Goal: Information Seeking & Learning: Learn about a topic

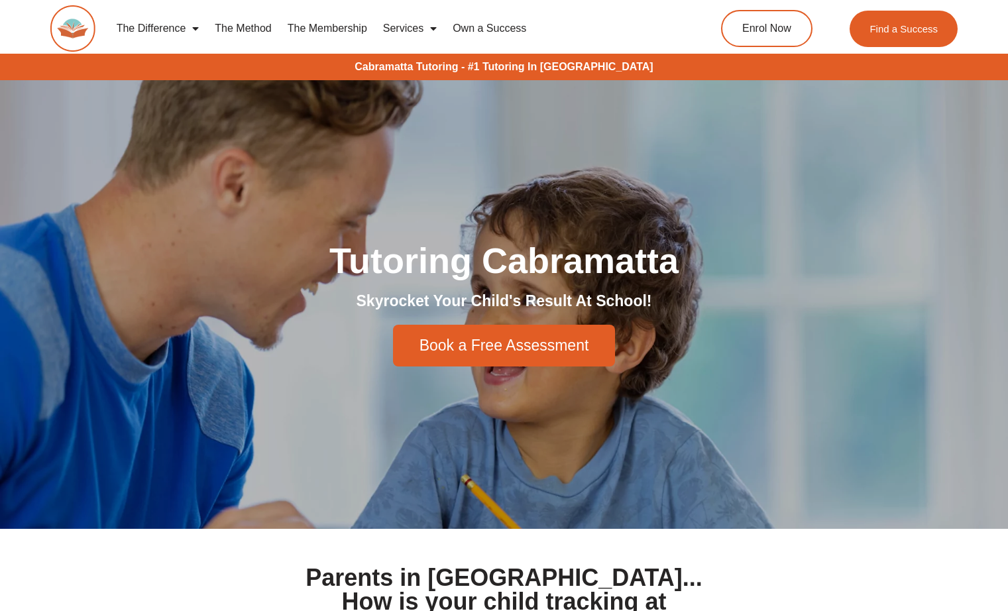
click at [421, 31] on link "Services" at bounding box center [410, 28] width 70 height 30
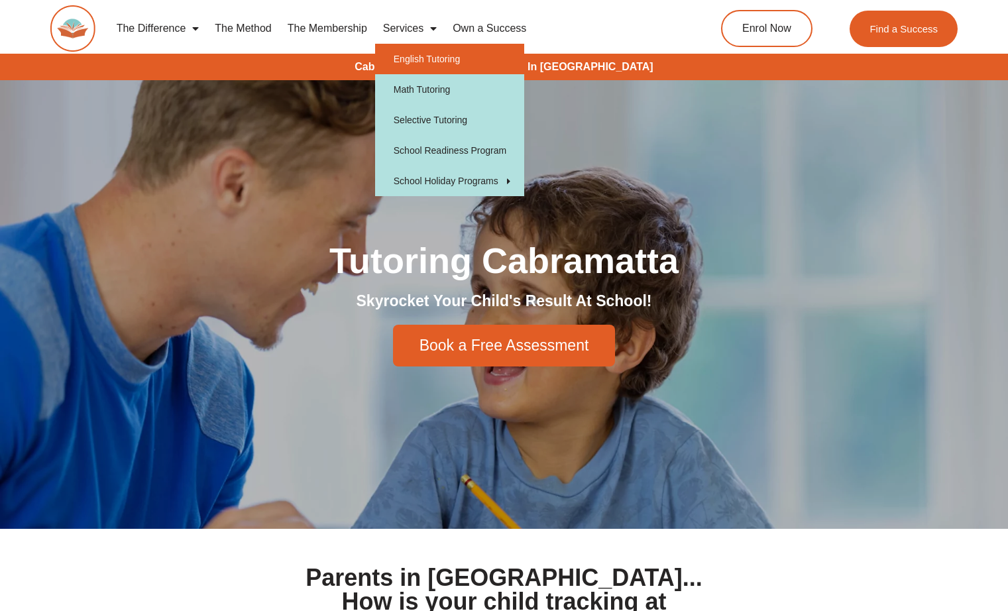
click at [452, 52] on link "English Tutoring" at bounding box center [449, 59] width 149 height 30
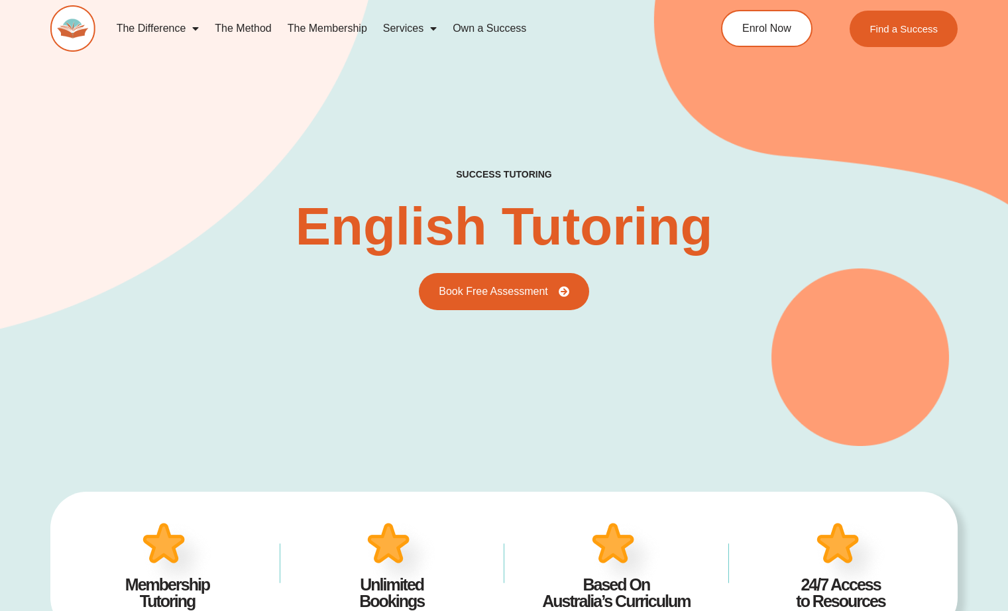
click at [190, 21] on span "Menu" at bounding box center [192, 29] width 13 height 24
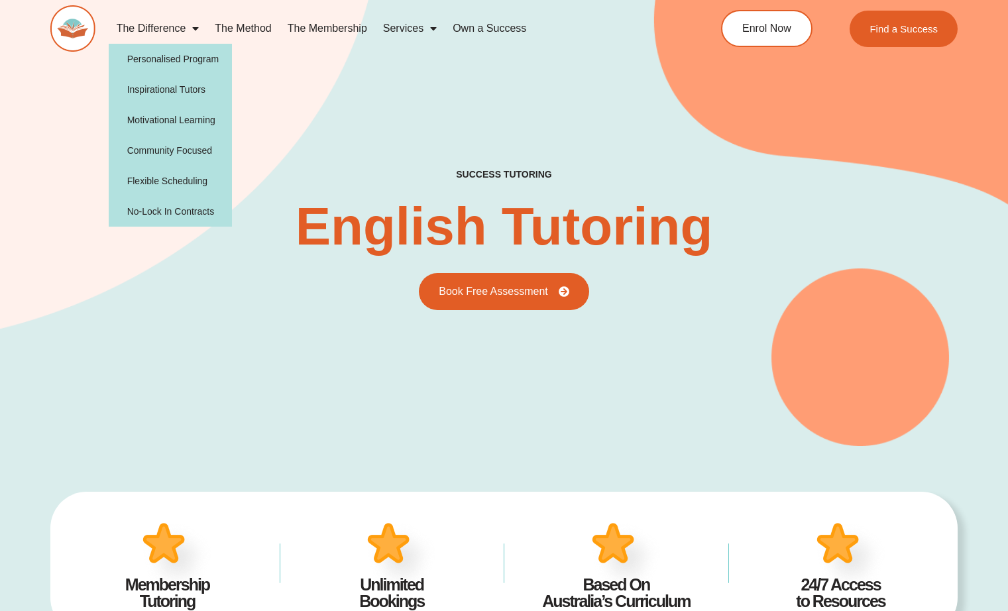
click at [391, 104] on div "success tutoring English Tutoring Book Free Assessment" at bounding box center [503, 198] width 907 height 496
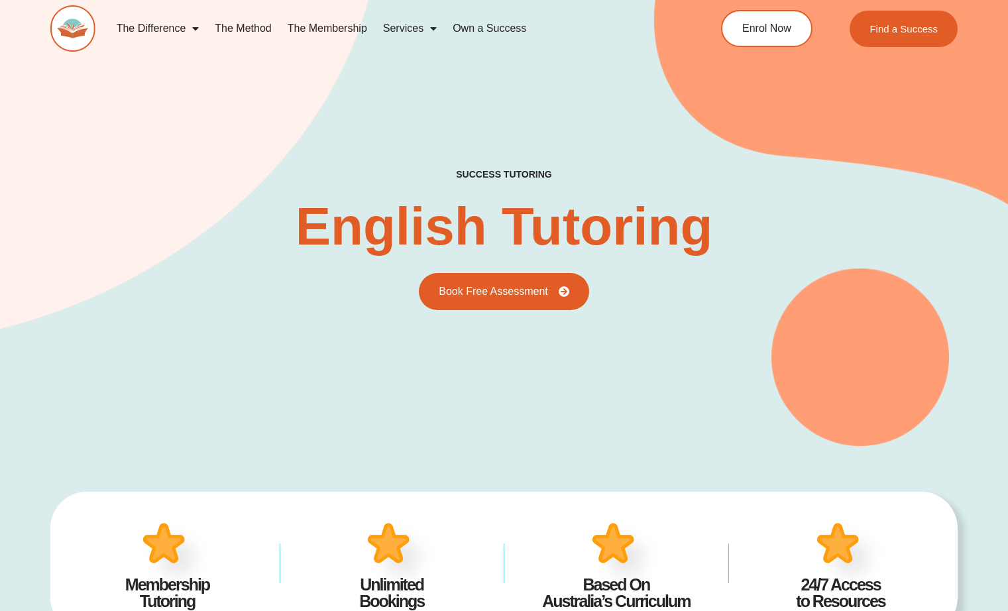
click at [413, 7] on div "The Difference Personalised Program Inspirational Tutors Motivational Learning …" at bounding box center [359, 28] width 618 height 46
click at [90, 27] on img at bounding box center [72, 28] width 45 height 46
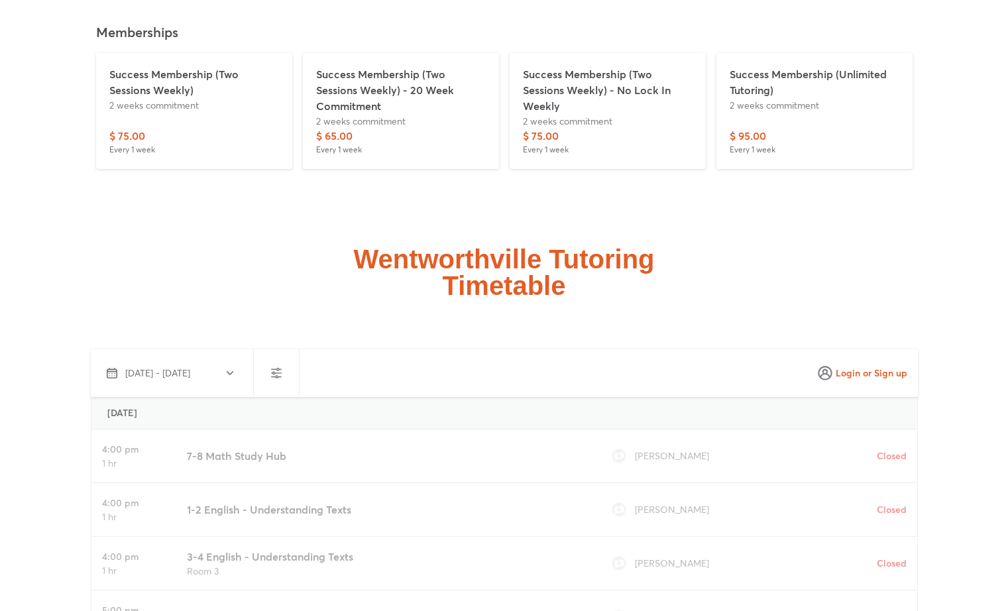
scroll to position [3206, 0]
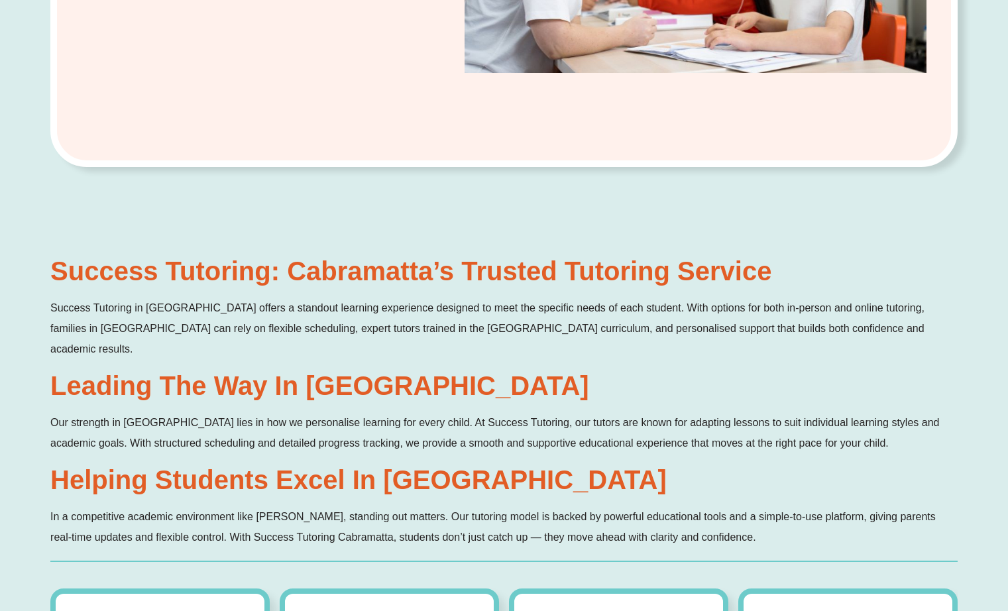
scroll to position [377, 0]
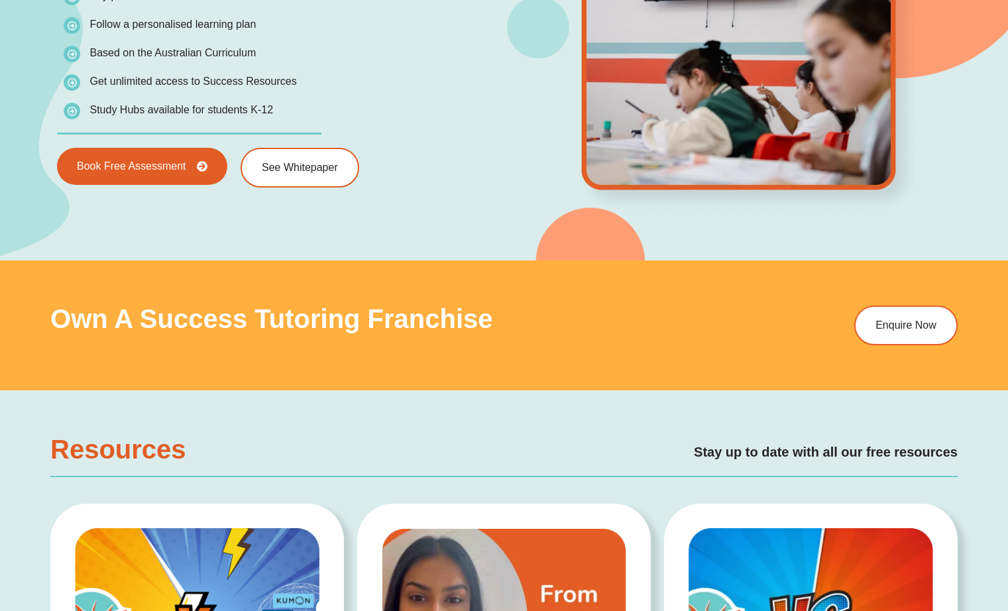
scroll to position [2052, 0]
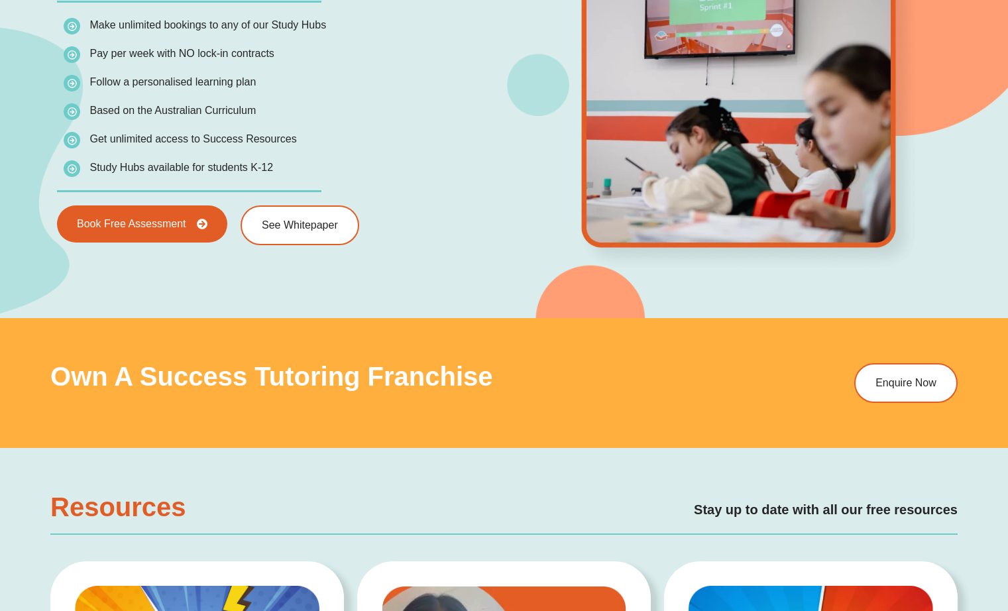
click at [286, 203] on div "As a Member You Can... Make unlimited bookings to any of our Study Hubs Pay per…" at bounding box center [276, 103] width 453 height 298
click at [295, 232] on link "See Whitepaper" at bounding box center [299, 226] width 125 height 42
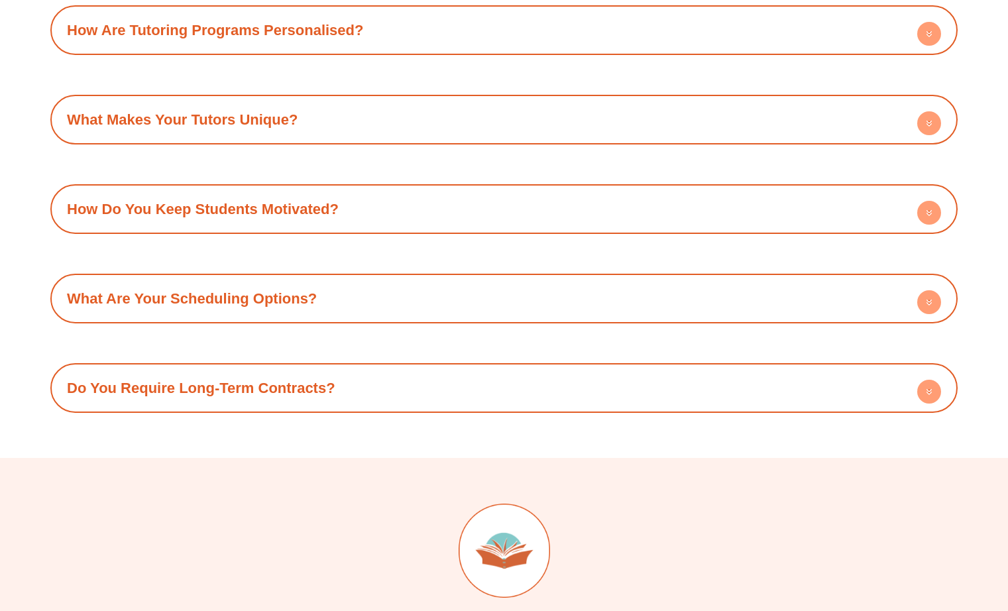
scroll to position [4454, 0]
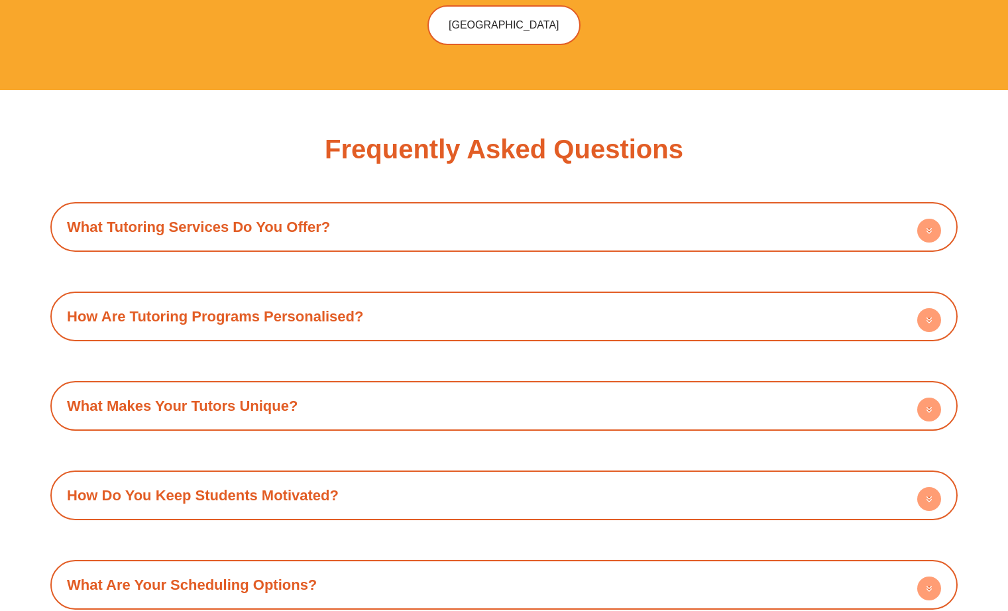
click at [226, 219] on link "What Tutoring Services Do You Offer?" at bounding box center [198, 227] width 263 height 17
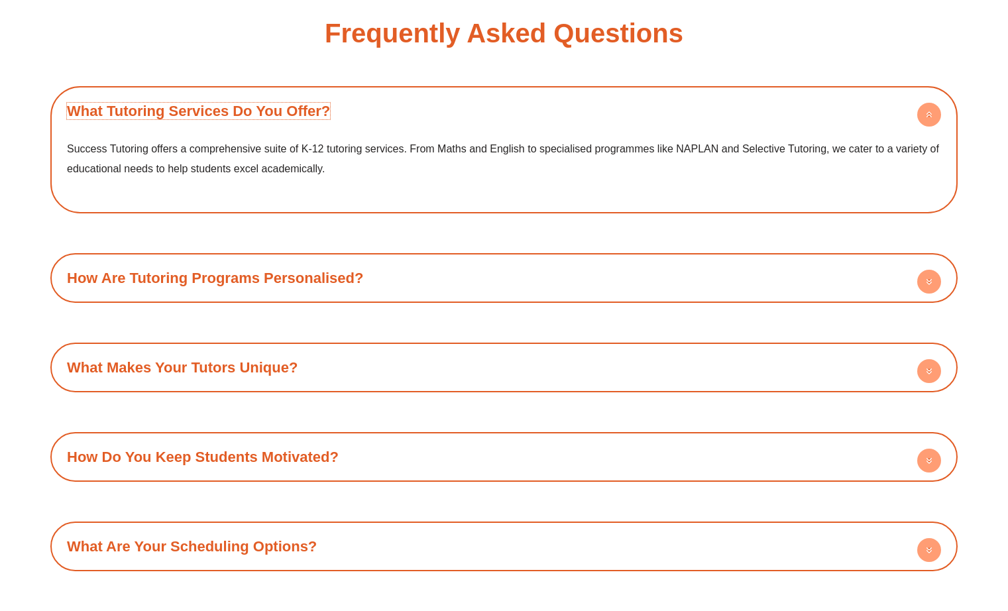
scroll to position [4575, 0]
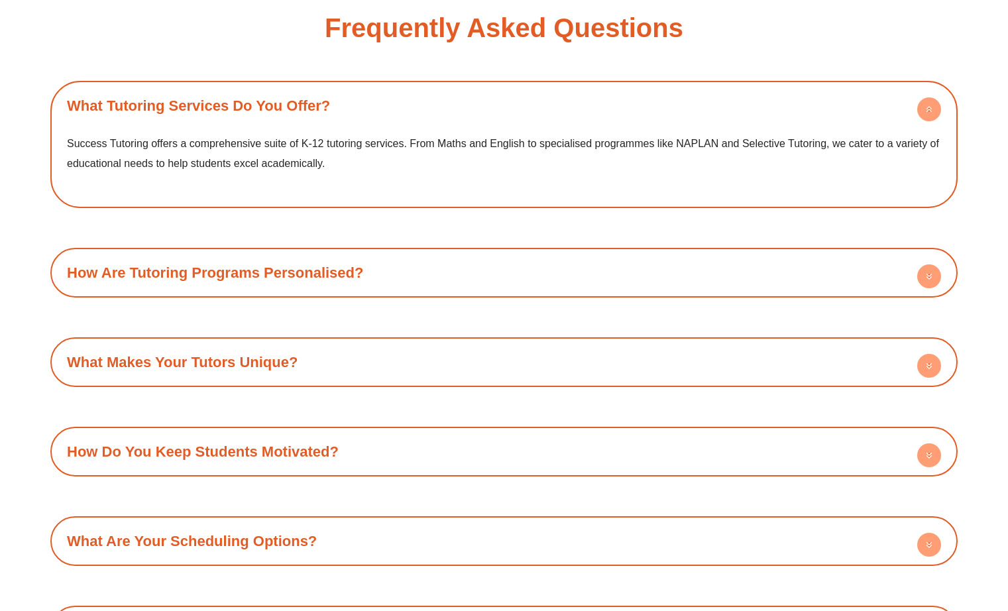
click at [235, 264] on link "How Are Tutoring Programs Personalised?" at bounding box center [215, 272] width 296 height 17
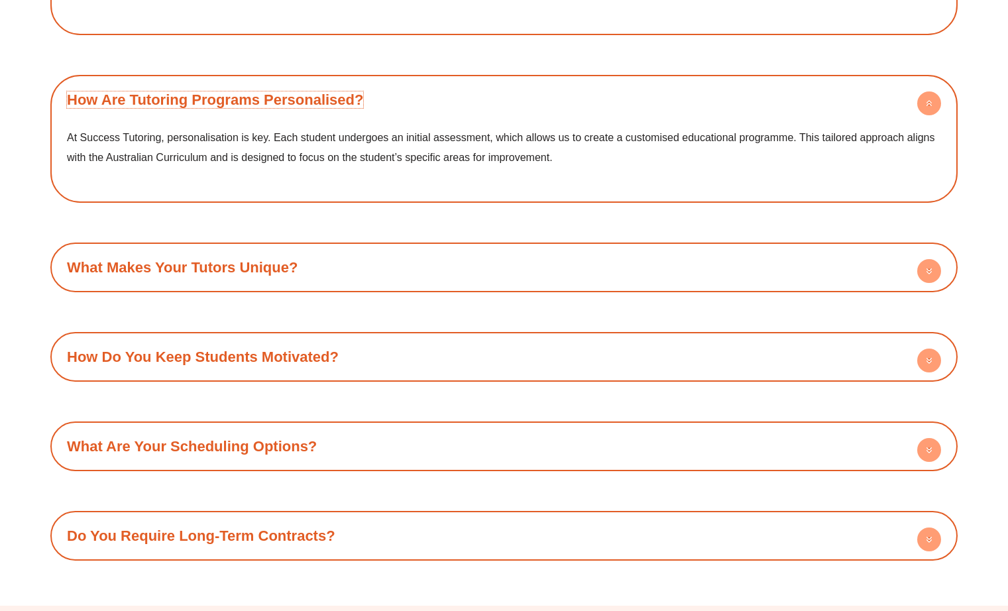
scroll to position [4752, 0]
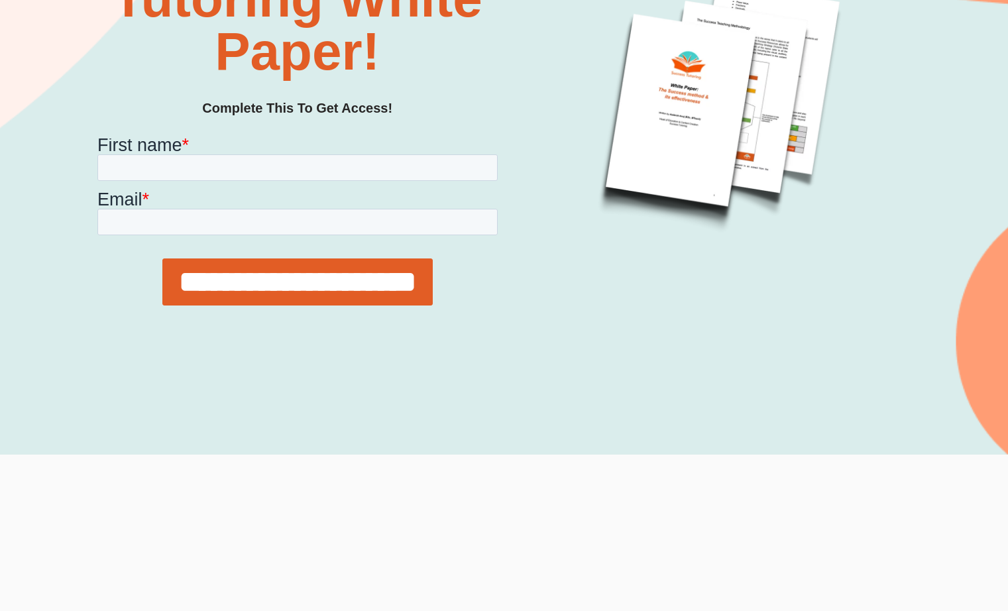
scroll to position [303, 0]
